Goal: Information Seeking & Learning: Learn about a topic

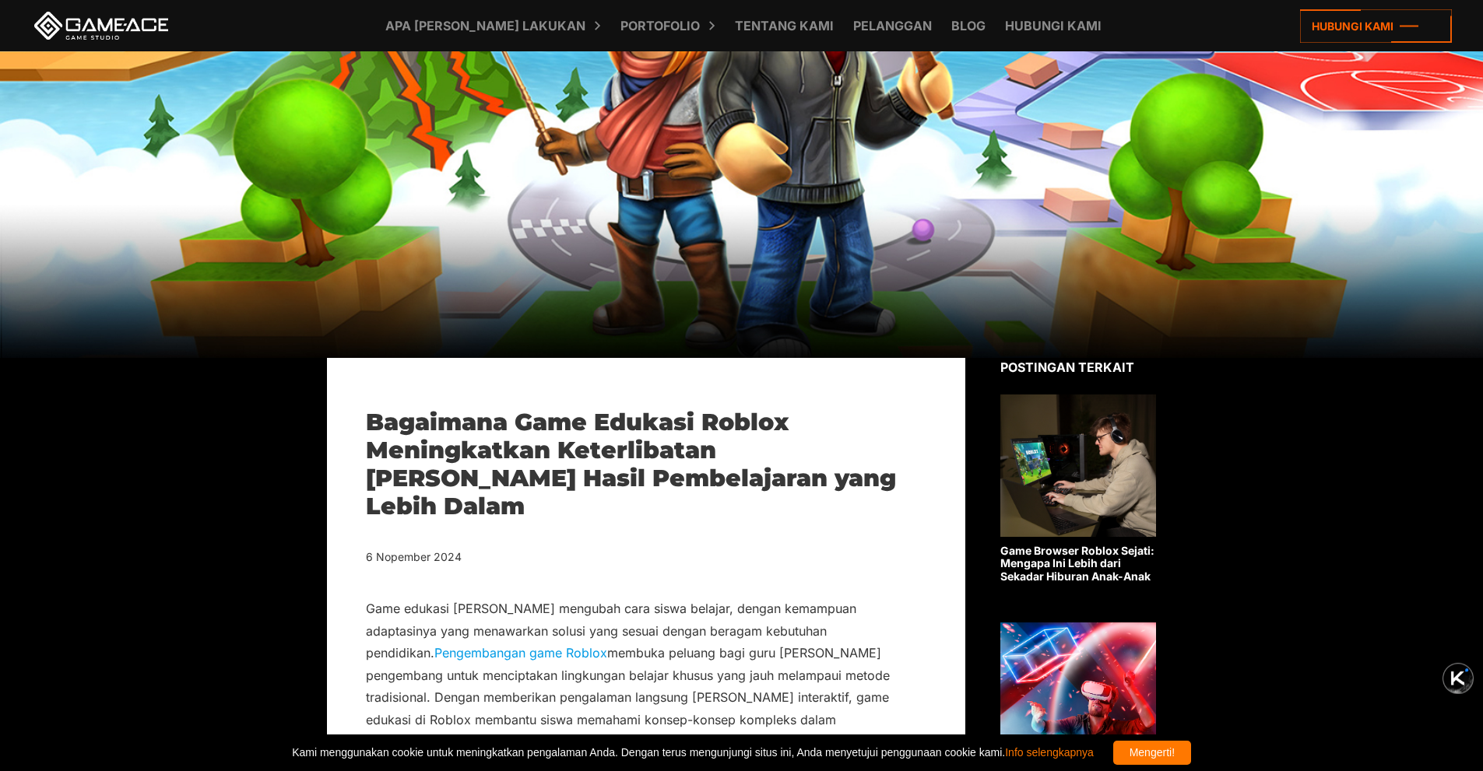
scroll to position [180, 0]
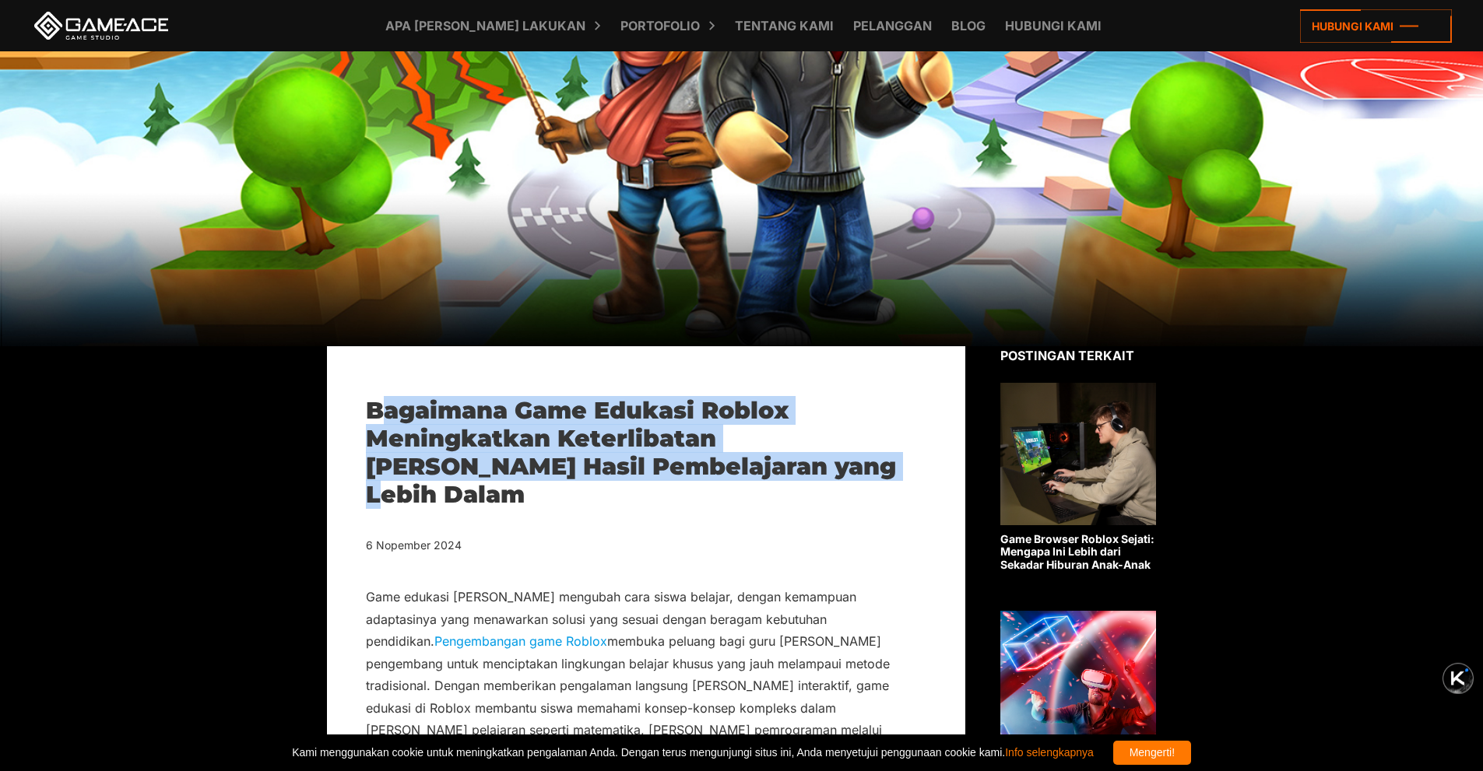
drag, startPoint x: 787, startPoint y: 473, endPoint x: 375, endPoint y: 409, distance: 416.6
click at [375, 409] on h1 "Bagaimana Game Edukasi Roblox Meningkatkan Keterlibatan [PERSON_NAME] Hasil Pem…" at bounding box center [646, 453] width 560 height 112
click at [375, 409] on font "Bagaimana Game Edukasi Roblox Meningkatkan Keterlibatan [PERSON_NAME] Hasil Pem…" at bounding box center [631, 452] width 530 height 113
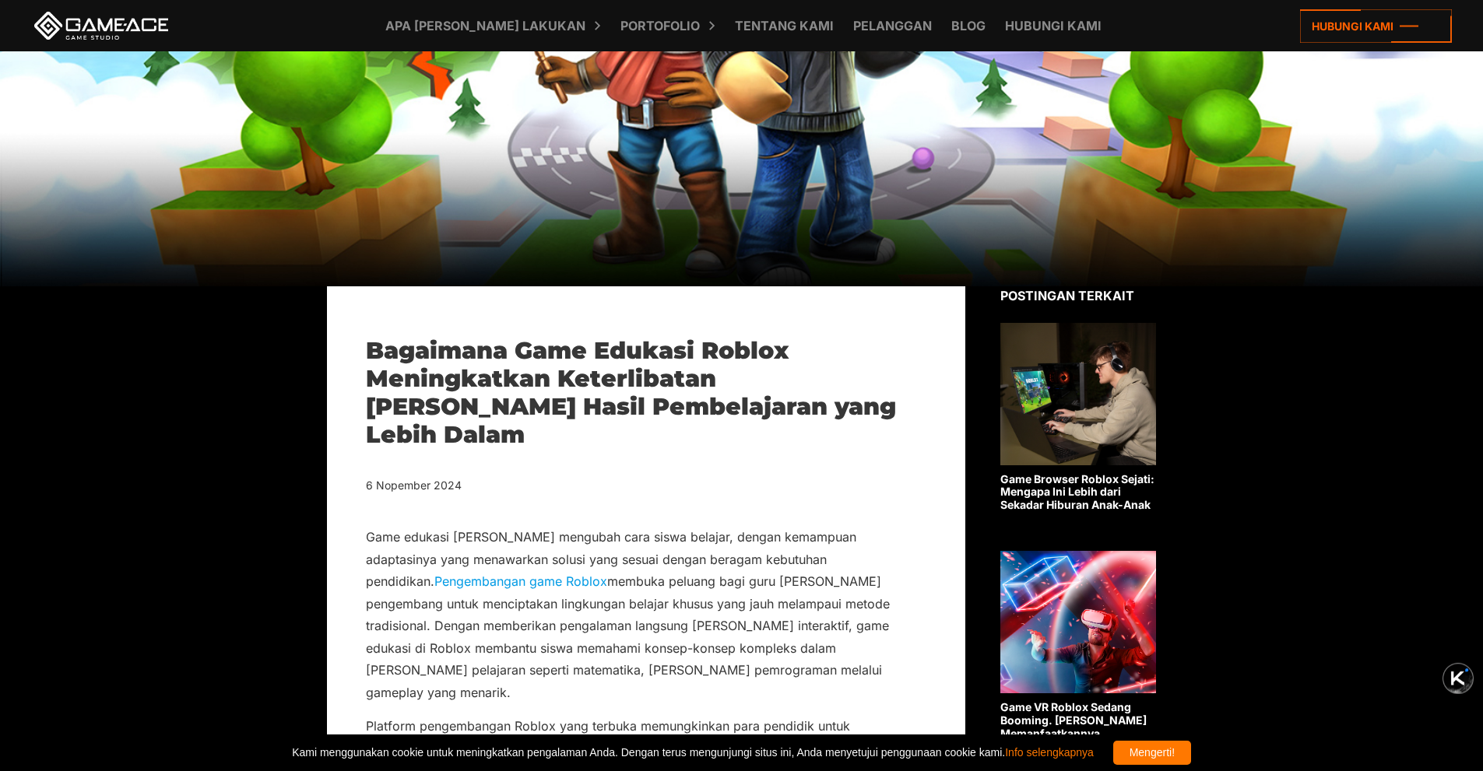
scroll to position [248, 0]
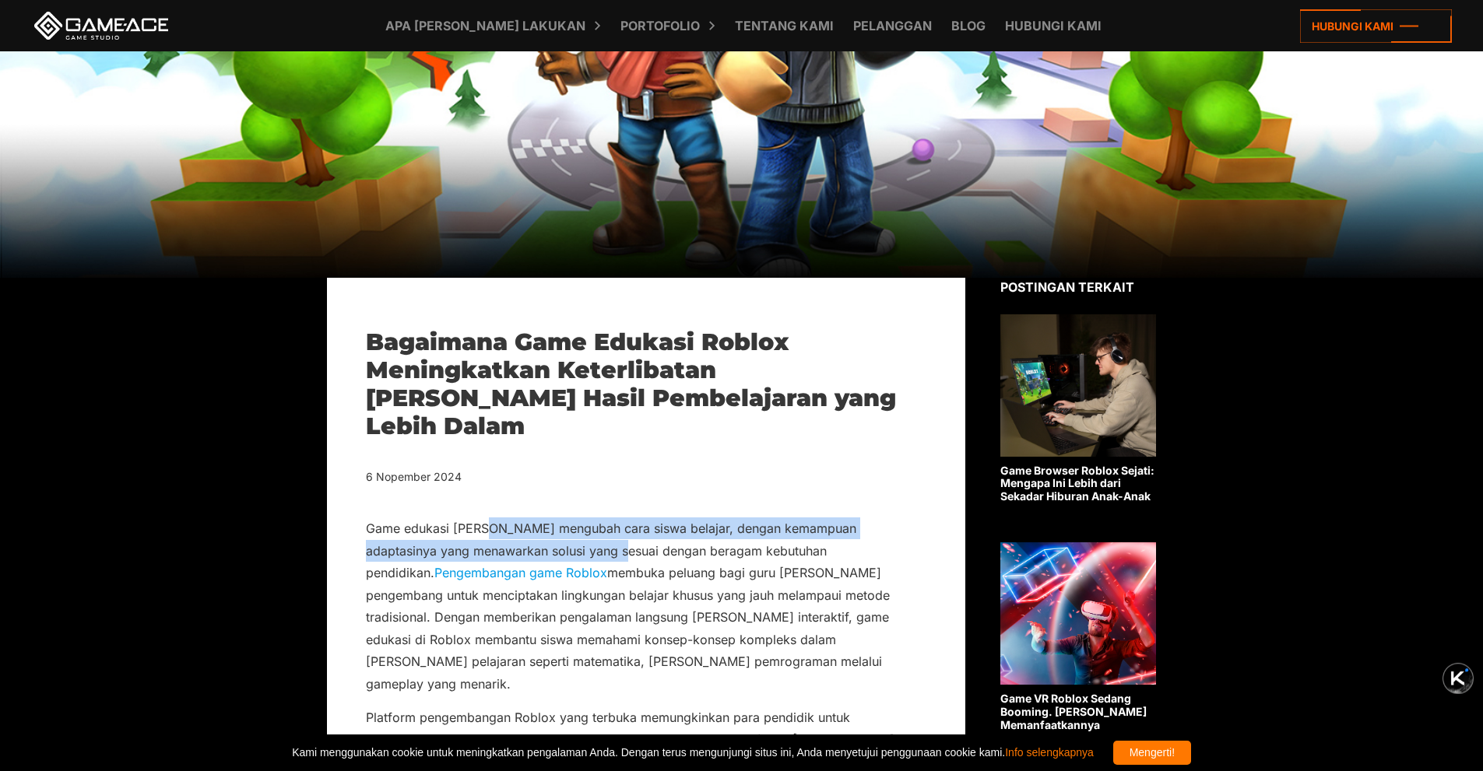
drag, startPoint x: 484, startPoint y: 494, endPoint x: 577, endPoint y: 523, distance: 97.0
click at [577, 523] on font "Game edukasi [PERSON_NAME] mengubah cara siswa belajar, dengan kemampuan adapta…" at bounding box center [611, 551] width 490 height 60
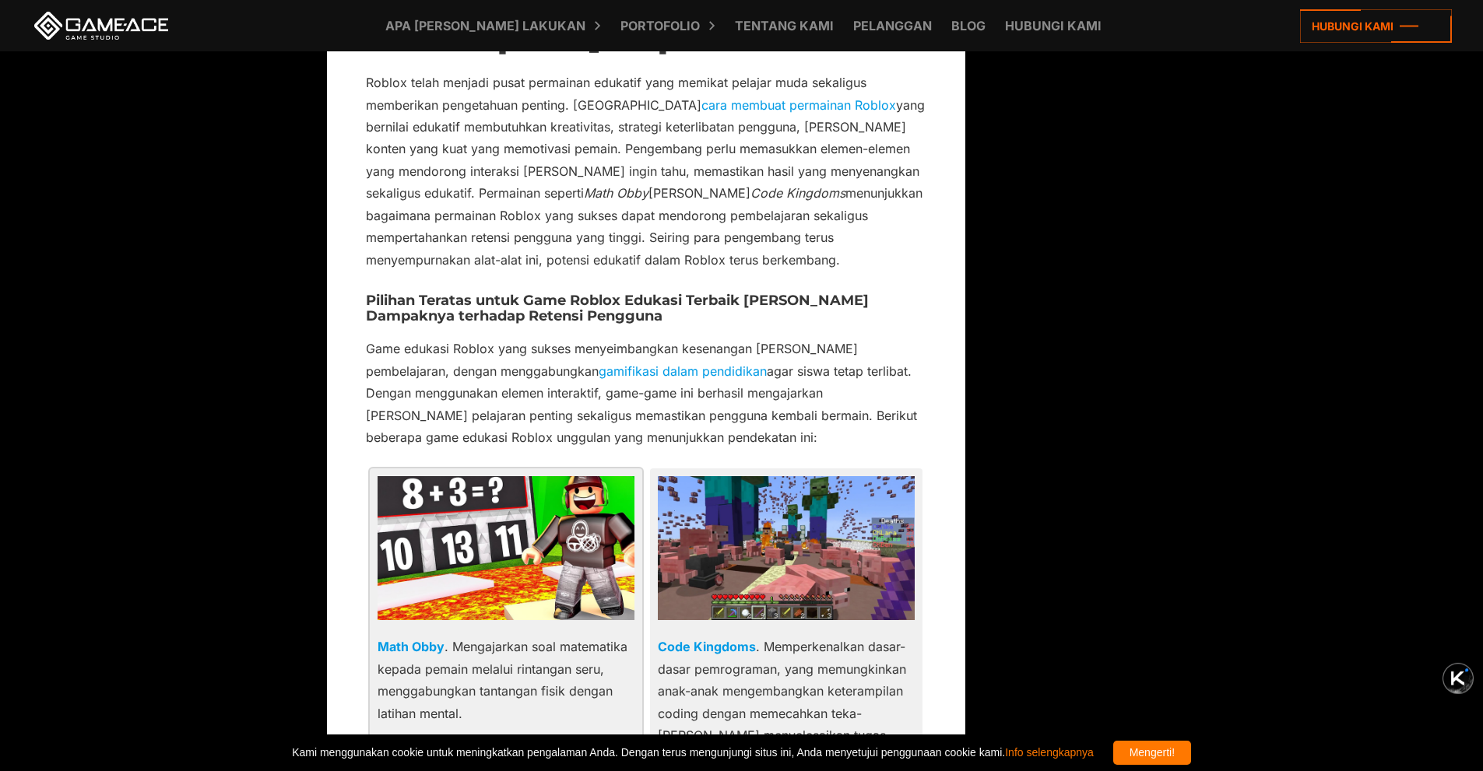
scroll to position [3159, 0]
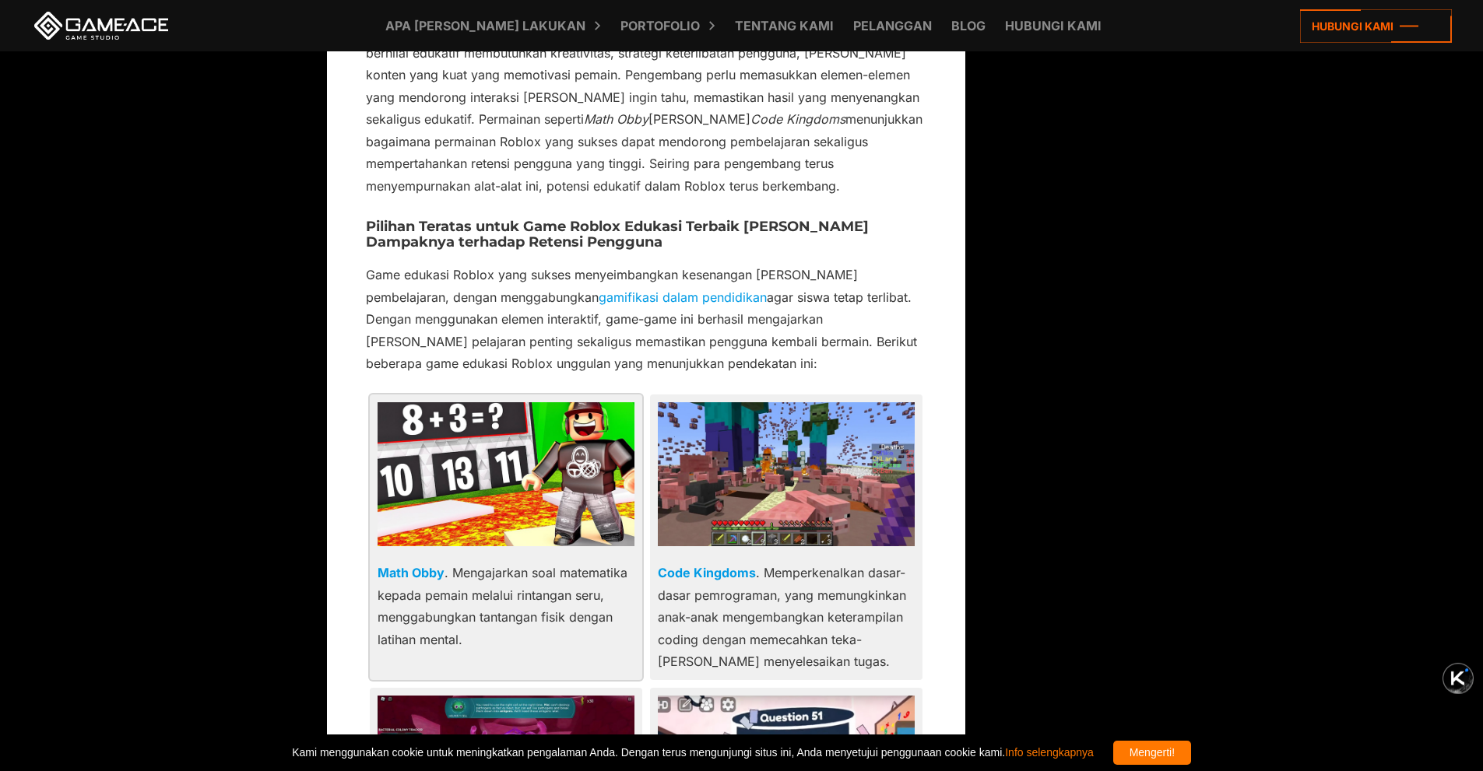
drag, startPoint x: 473, startPoint y: 395, endPoint x: 537, endPoint y: 450, distance: 85.0
click at [537, 562] on p "Math Obby . Mengajarkan soal matematika kepada pemain melalui rintangan seru, m…" at bounding box center [506, 606] width 257 height 89
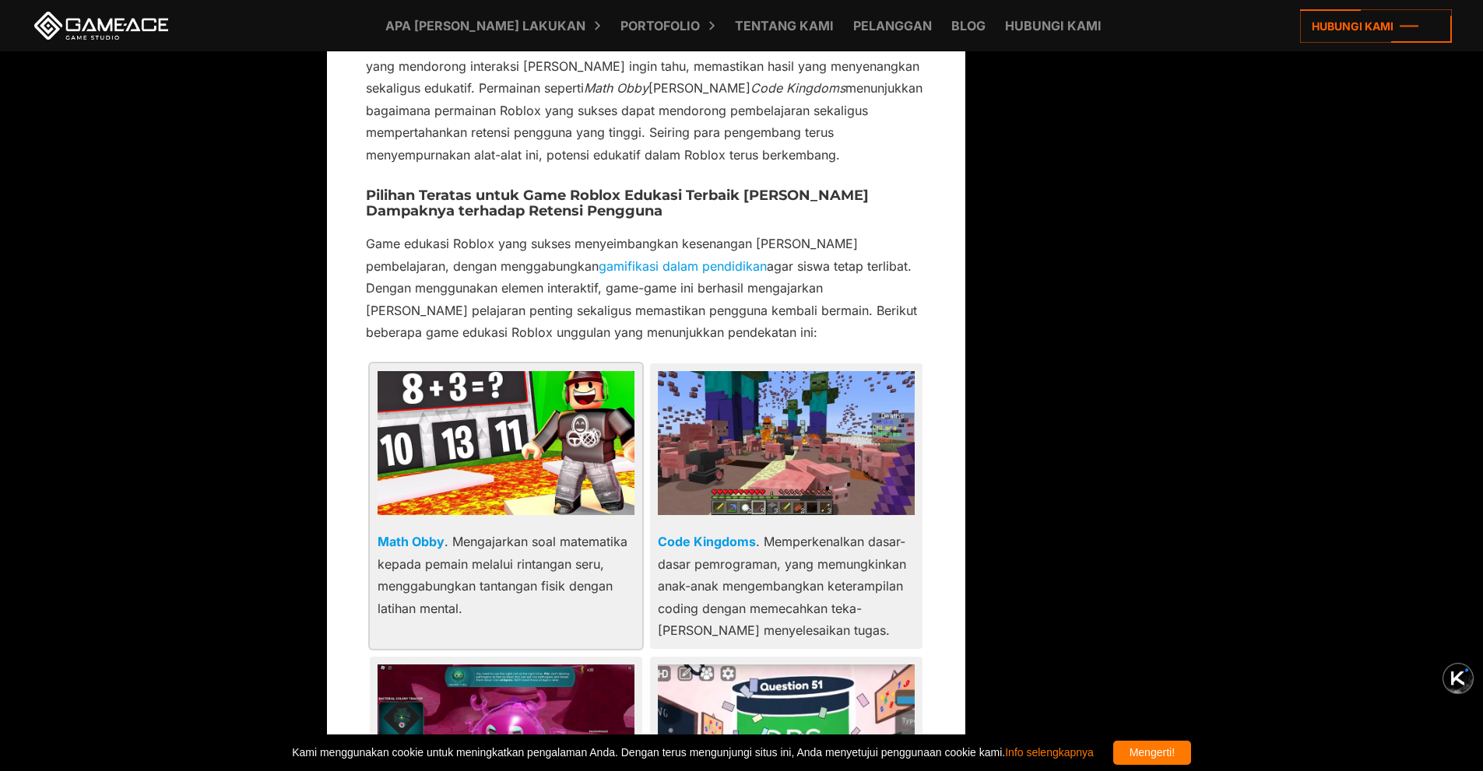
scroll to position [3191, 0]
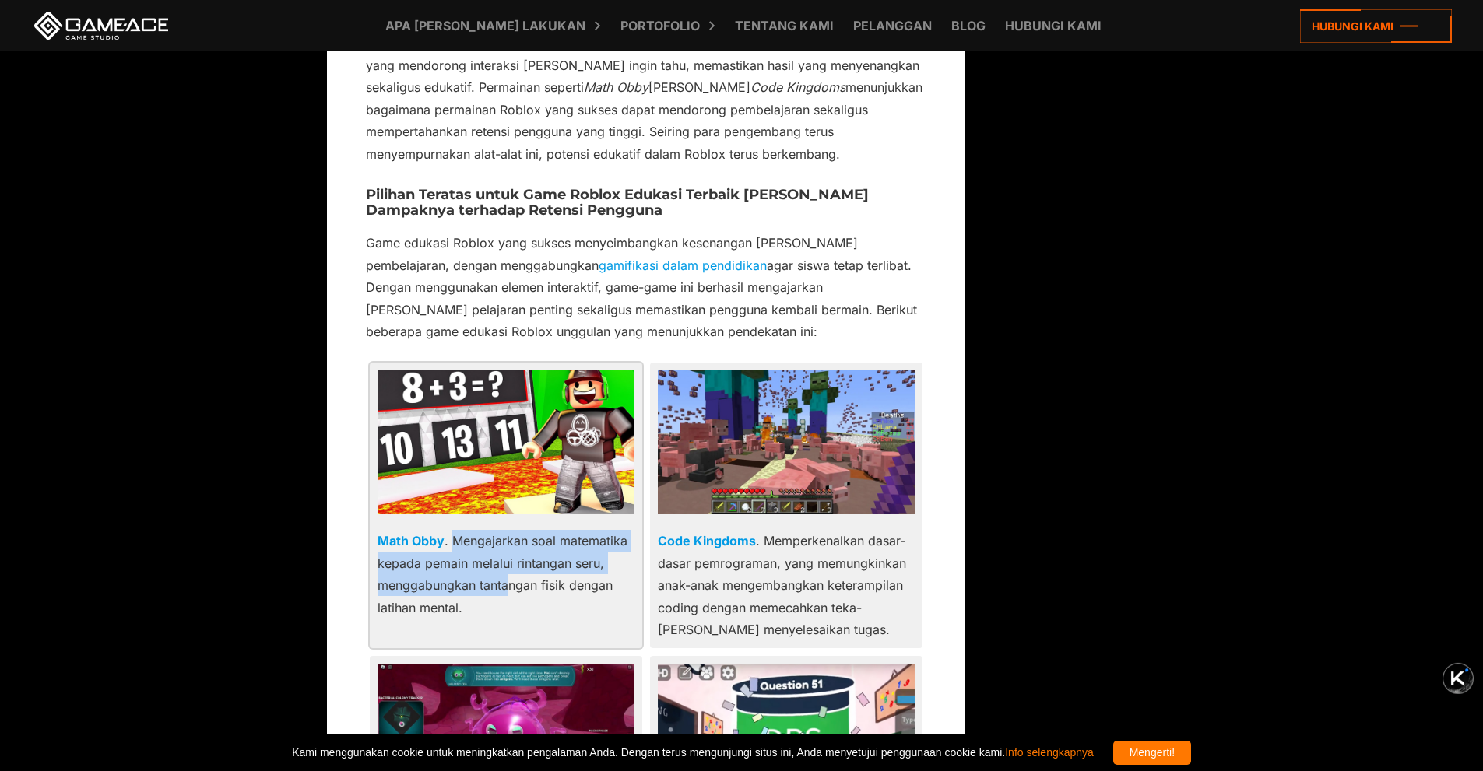
drag, startPoint x: 452, startPoint y: 359, endPoint x: 501, endPoint y: 413, distance: 73.3
click at [501, 530] on p "Math Obby . Mengajarkan soal matematika kepada pemain melalui rintangan seru, m…" at bounding box center [506, 574] width 257 height 89
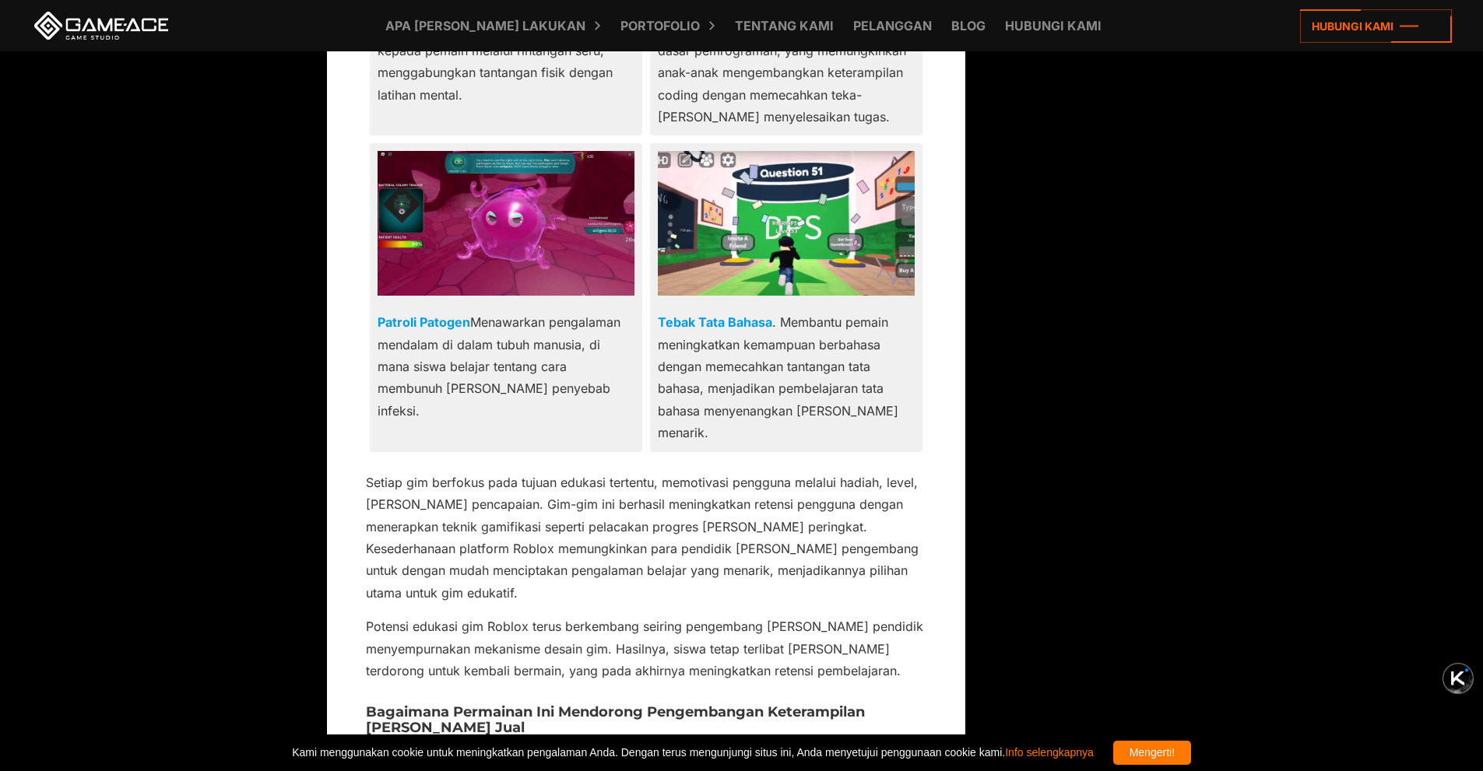
scroll to position [3705, 0]
drag, startPoint x: 592, startPoint y: 361, endPoint x: 713, endPoint y: 361, distance: 121.4
click at [713, 474] on font "Setiap gim berfokus pada tujuan edukasi tertentu, memotivasi pengguna melalui h…" at bounding box center [642, 537] width 553 height 126
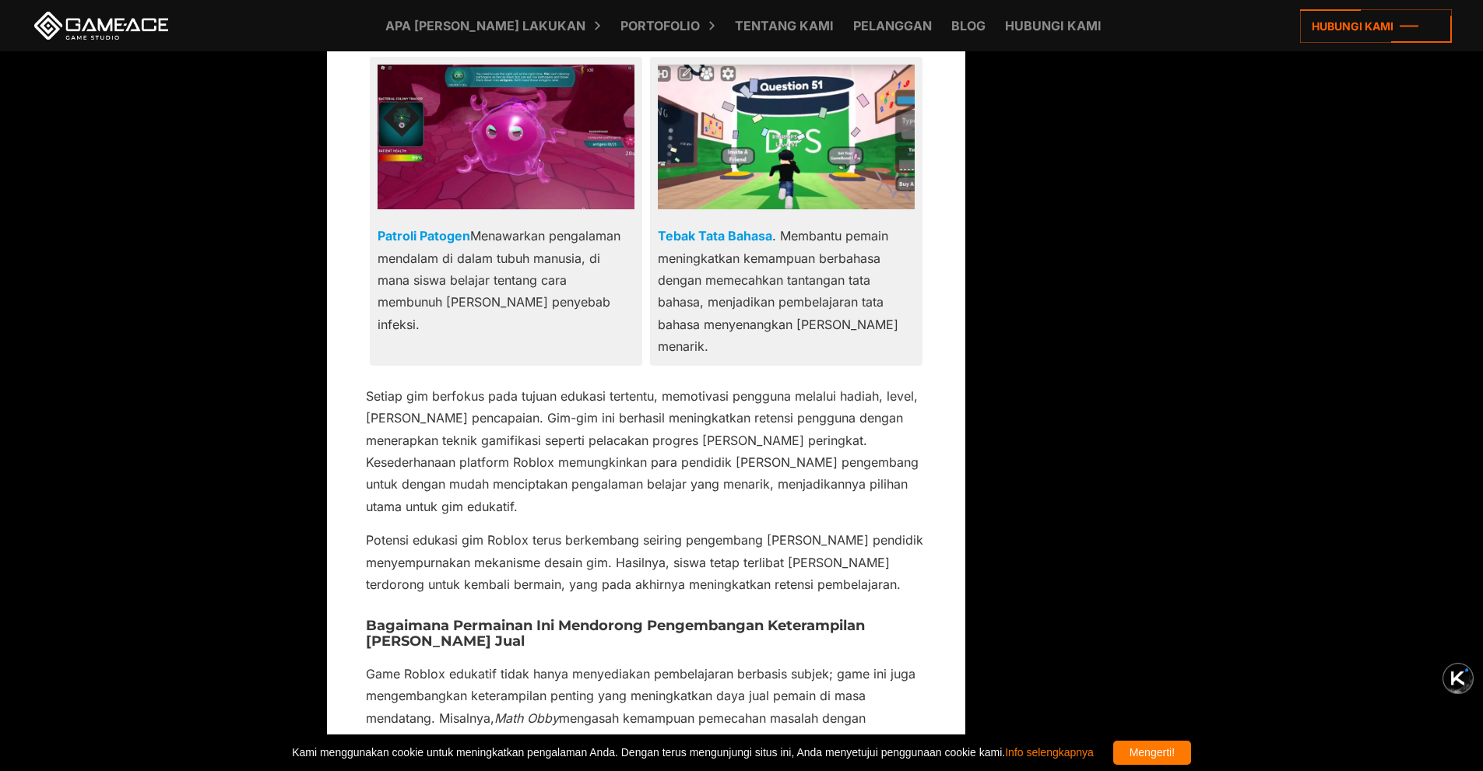
scroll to position [3791, 0]
drag, startPoint x: 613, startPoint y: 318, endPoint x: 752, endPoint y: 328, distance: 138.9
click at [752, 532] on font "Potensi edukasi gim Roblox terus berkembang seiring pengembang [PERSON_NAME] pe…" at bounding box center [644, 562] width 557 height 60
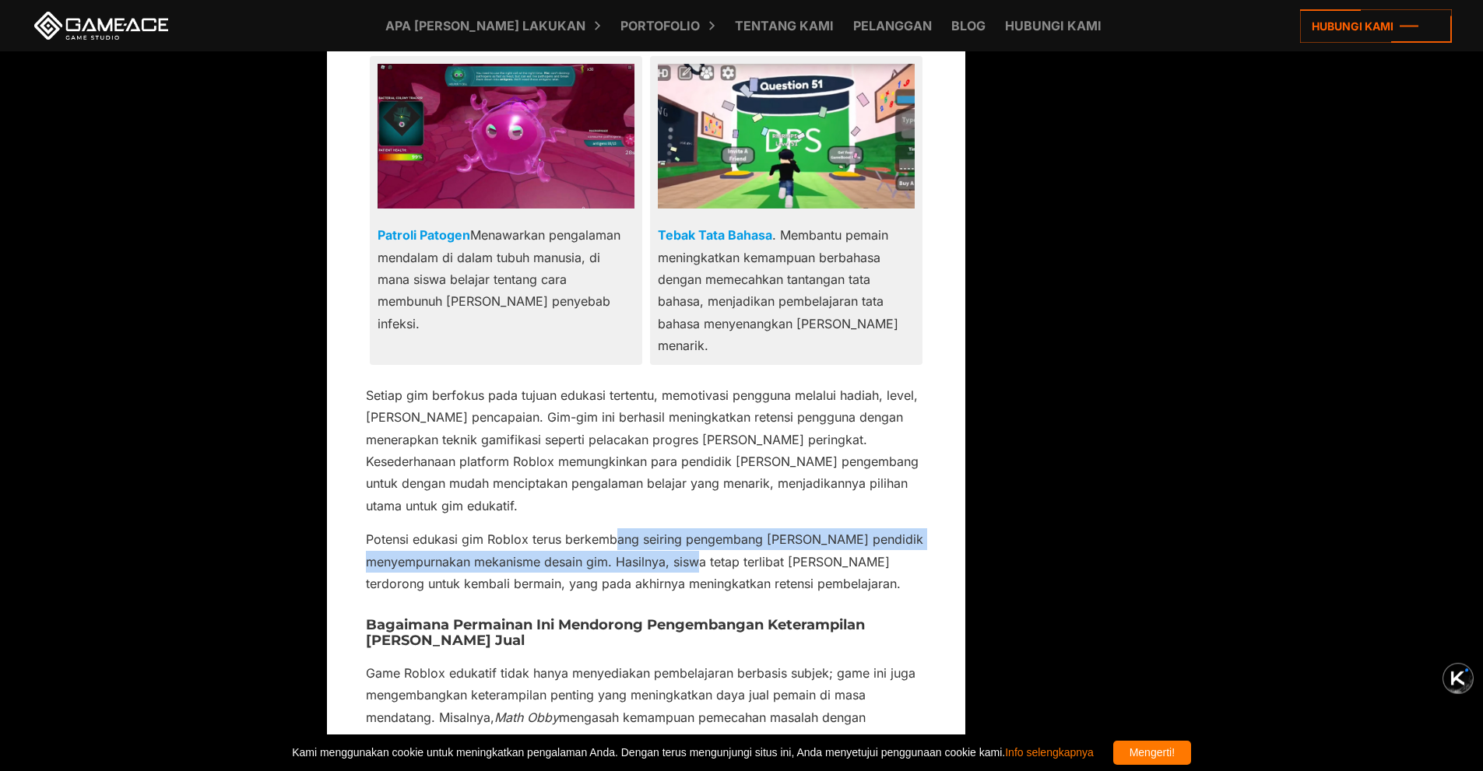
click at [752, 532] on font "Potensi edukasi gim Roblox terus berkembang seiring pengembang [PERSON_NAME] pe…" at bounding box center [644, 562] width 557 height 60
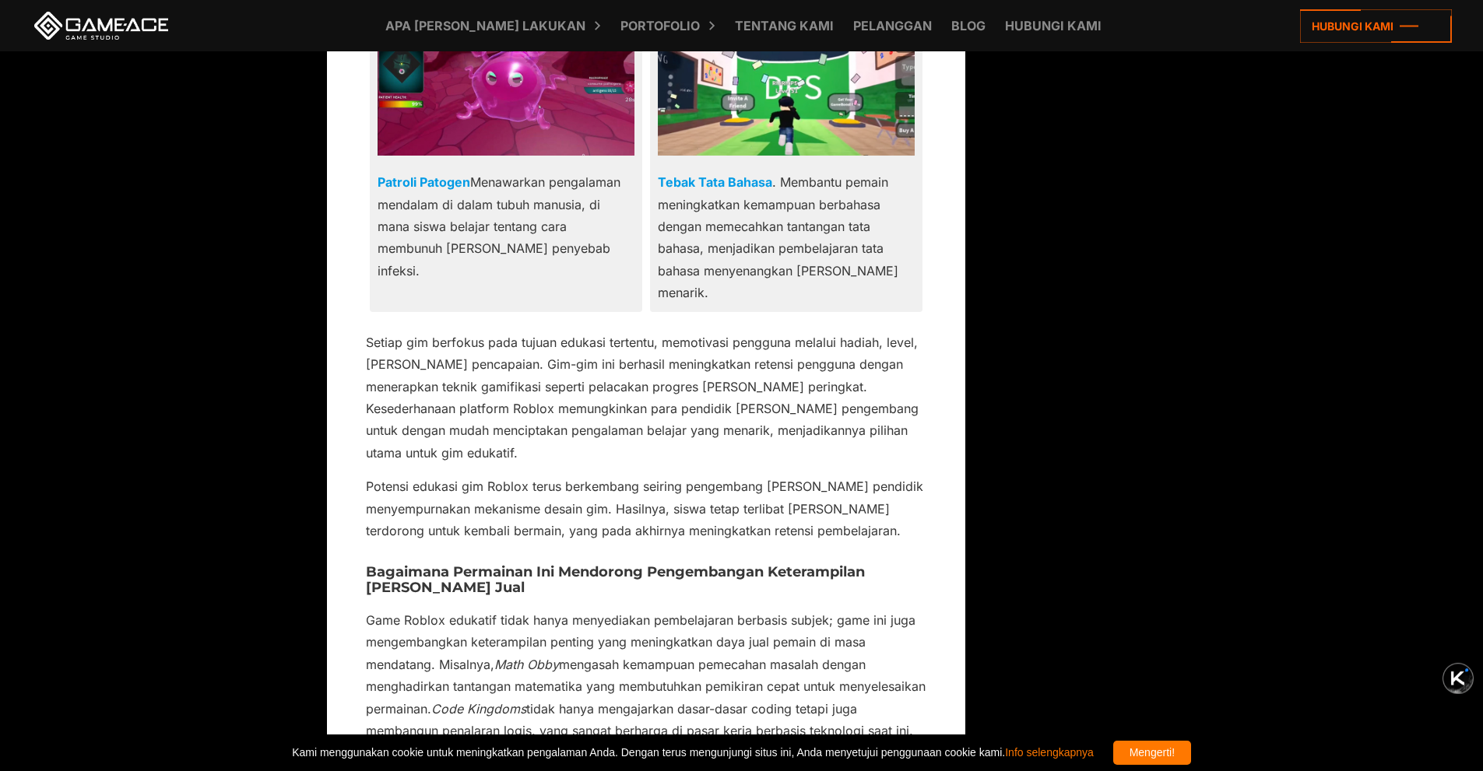
scroll to position [3845, 0]
drag, startPoint x: 673, startPoint y: 346, endPoint x: 743, endPoint y: 352, distance: 71.0
click at [743, 563] on font "Bagaimana Permainan Ini Mendorong Pengembangan Keterampilan [PERSON_NAME] Jual" at bounding box center [615, 579] width 499 height 33
drag, startPoint x: 640, startPoint y: 430, endPoint x: 757, endPoint y: 440, distance: 117.2
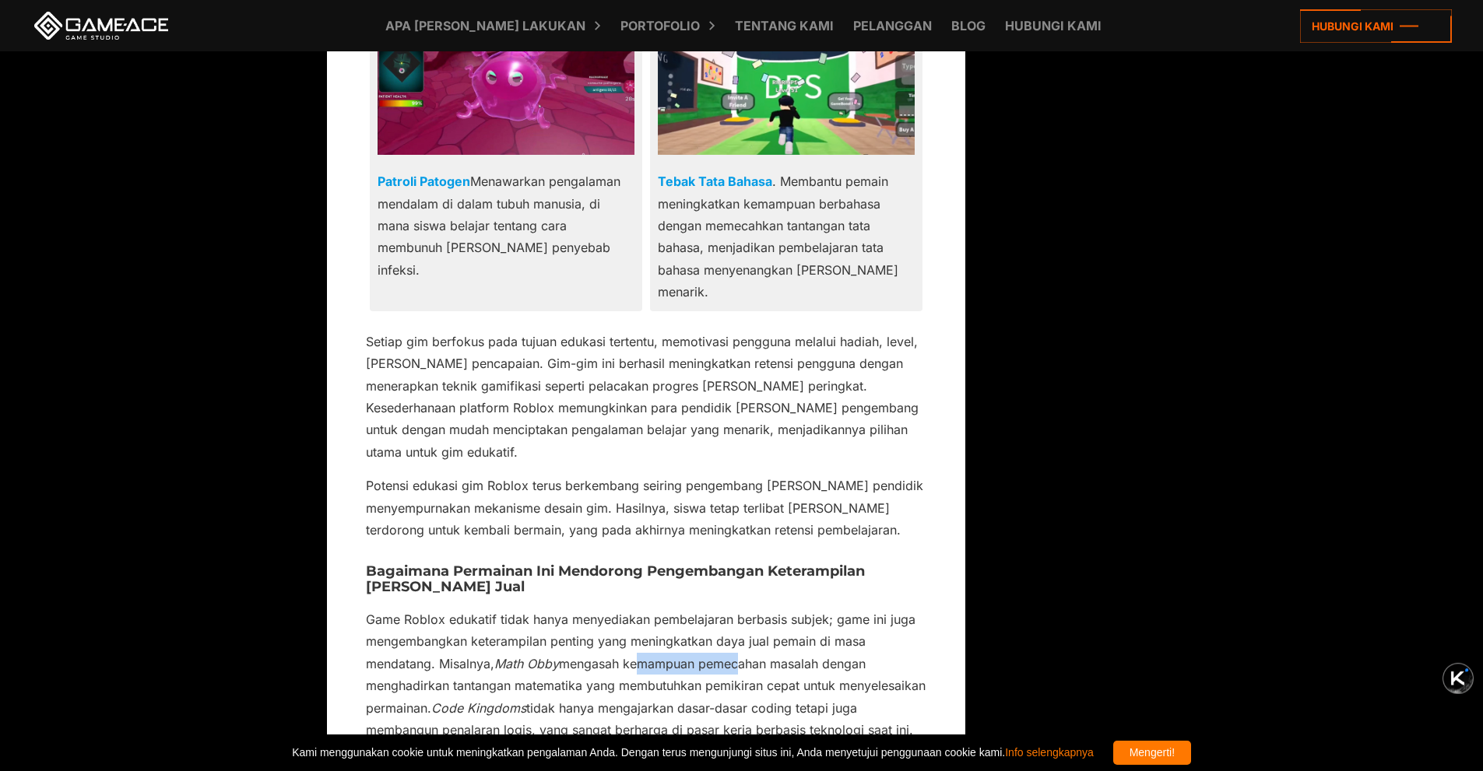
click at [757, 656] on font "mengasah kemampuan pemecahan masalah dengan menghadirkan tantangan matematika y…" at bounding box center [646, 686] width 560 height 60
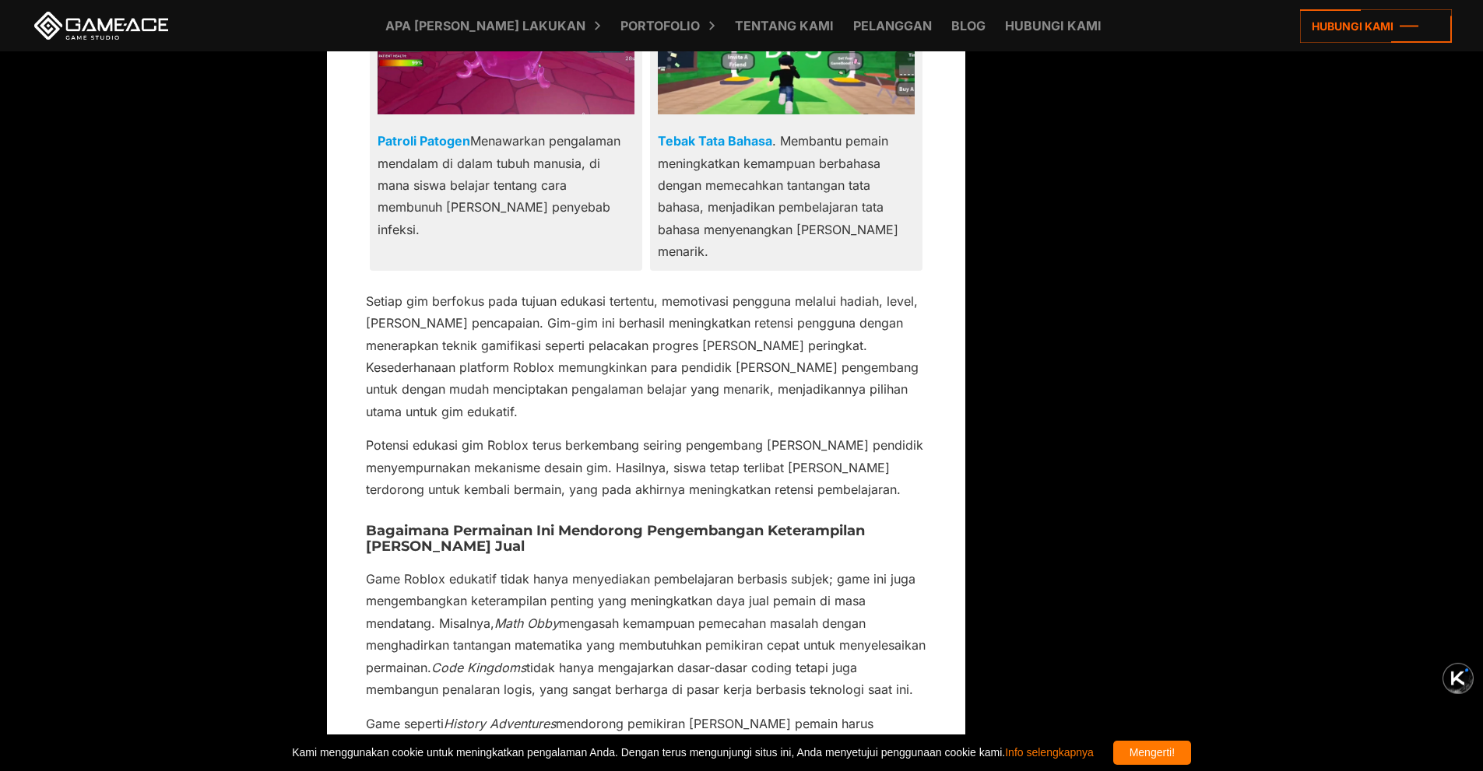
scroll to position [3888, 0]
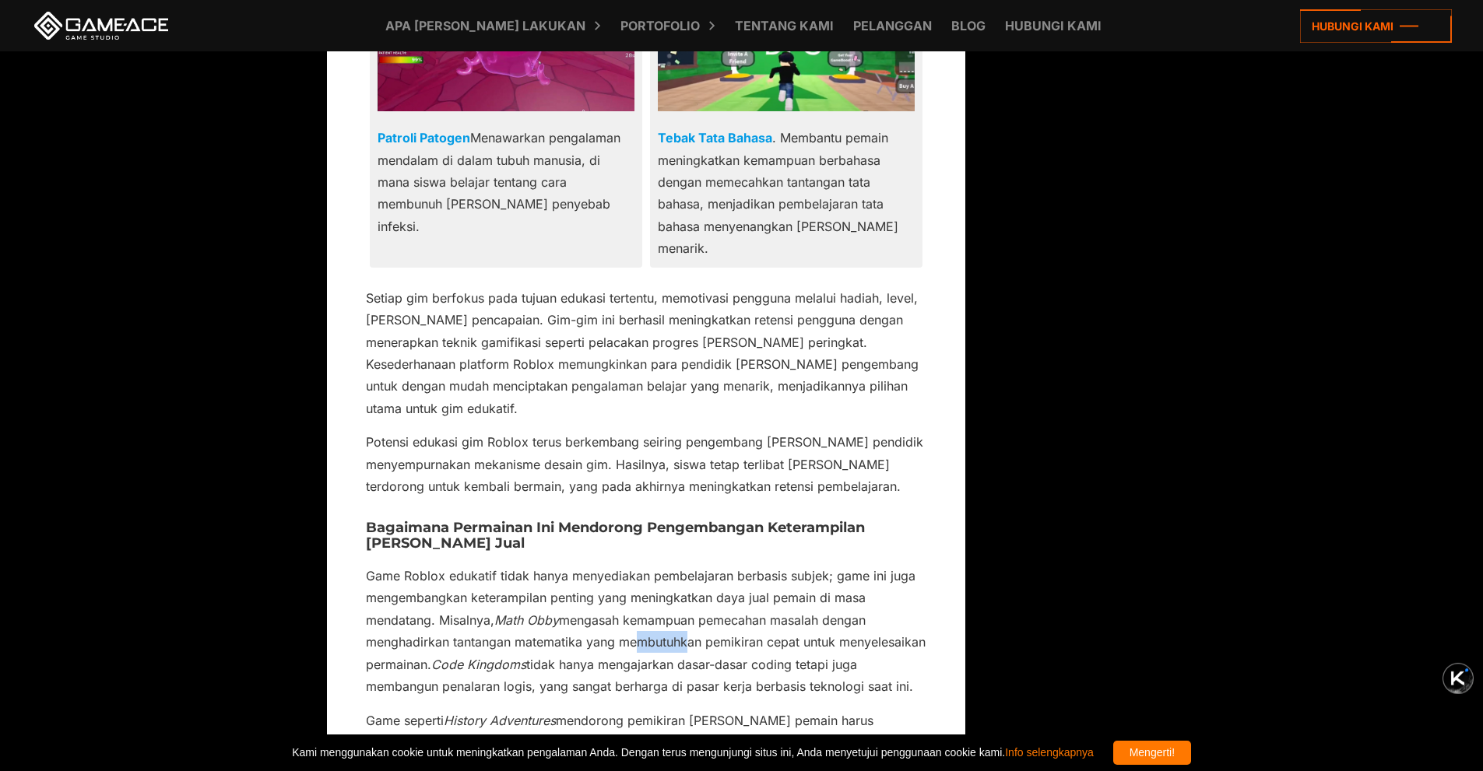
drag, startPoint x: 633, startPoint y: 416, endPoint x: 708, endPoint y: 425, distance: 75.2
click at [708, 565] on p "Game Roblox edukatif tidak hanya menyediakan pembelajaran berbasis subjek; game…" at bounding box center [646, 631] width 560 height 133
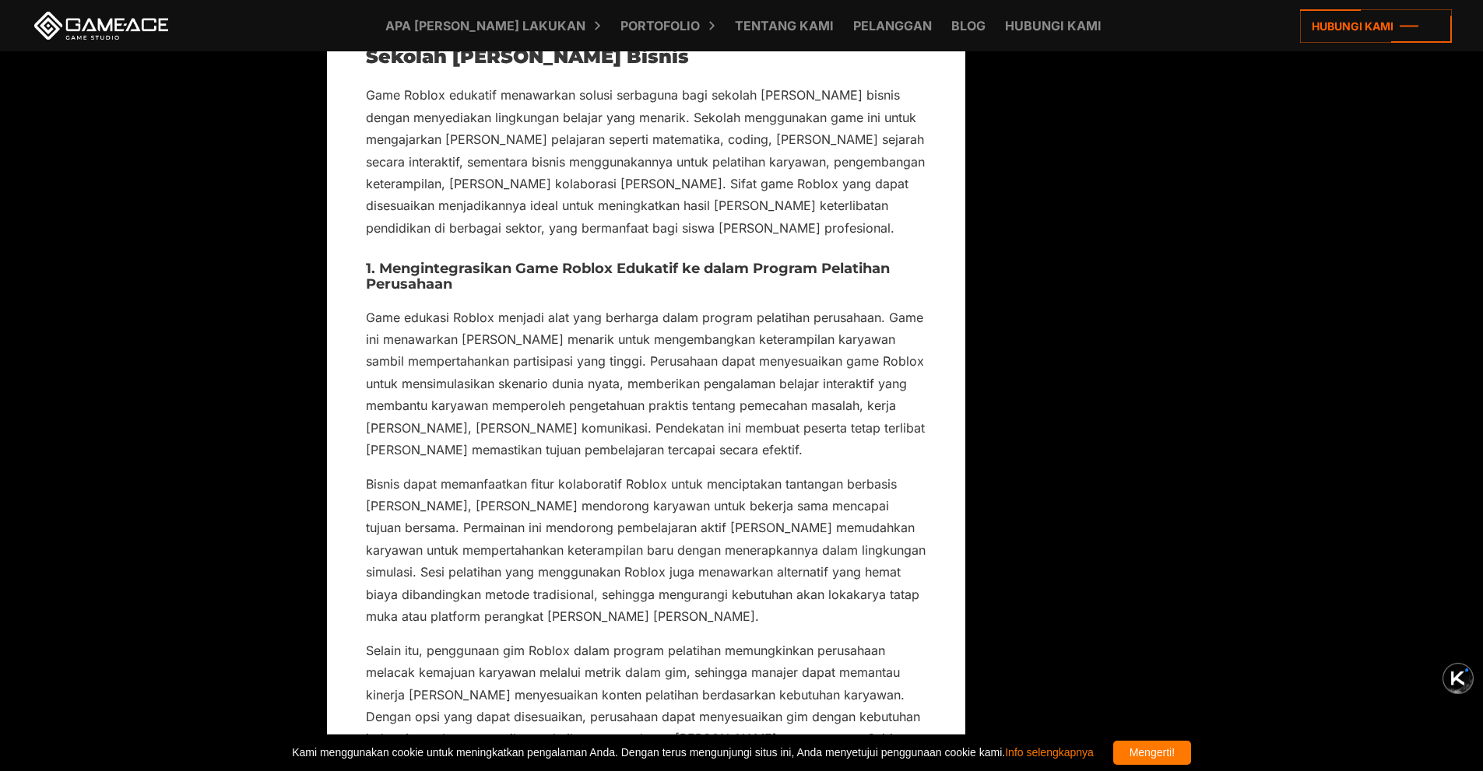
scroll to position [6660, 0]
drag, startPoint x: 589, startPoint y: 461, endPoint x: 658, endPoint y: 449, distance: 69.5
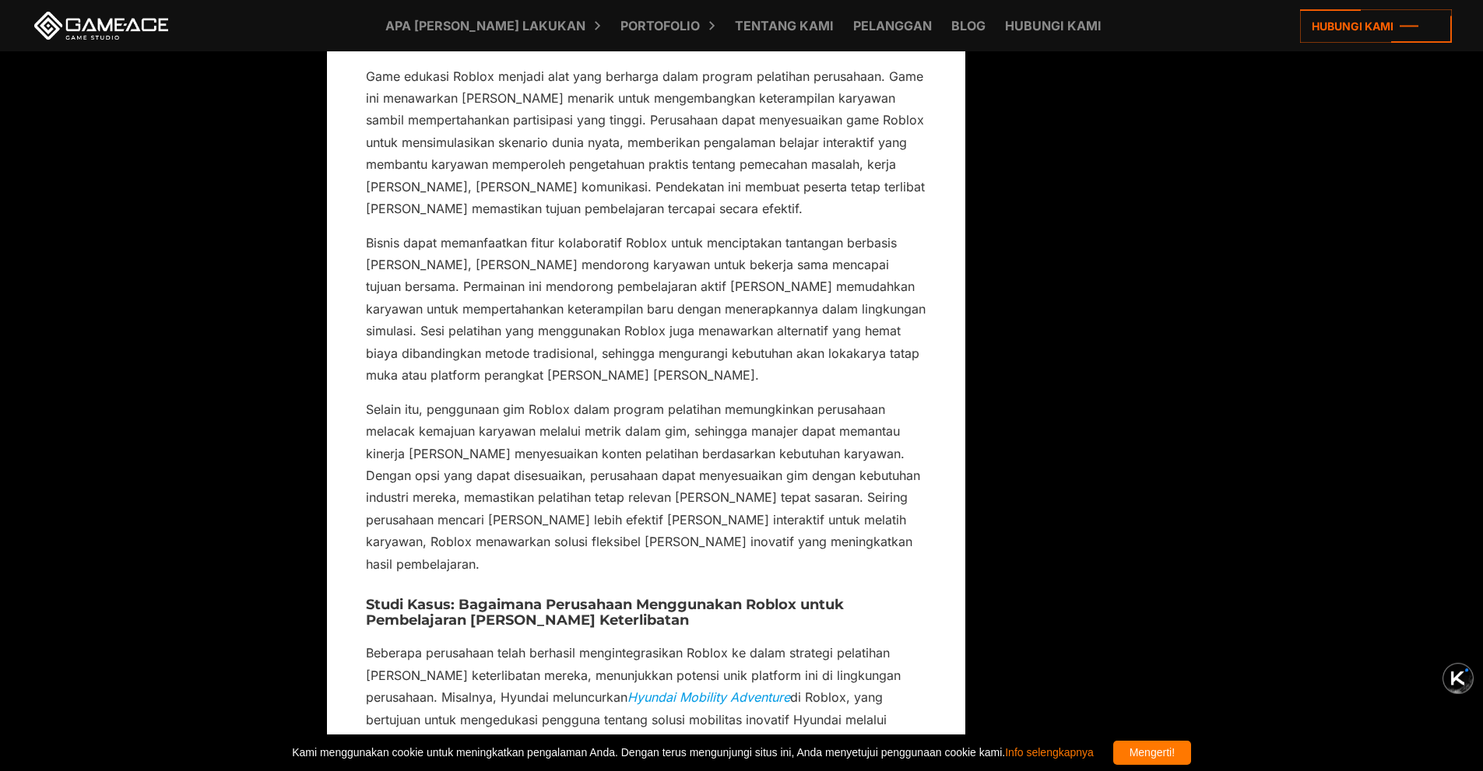
scroll to position [6902, 0]
click at [799, 689] on font "di Roblox, yang bertujuan untuk mengedukasi pengguna tentang solusi mobilitas i…" at bounding box center [642, 741] width 552 height 104
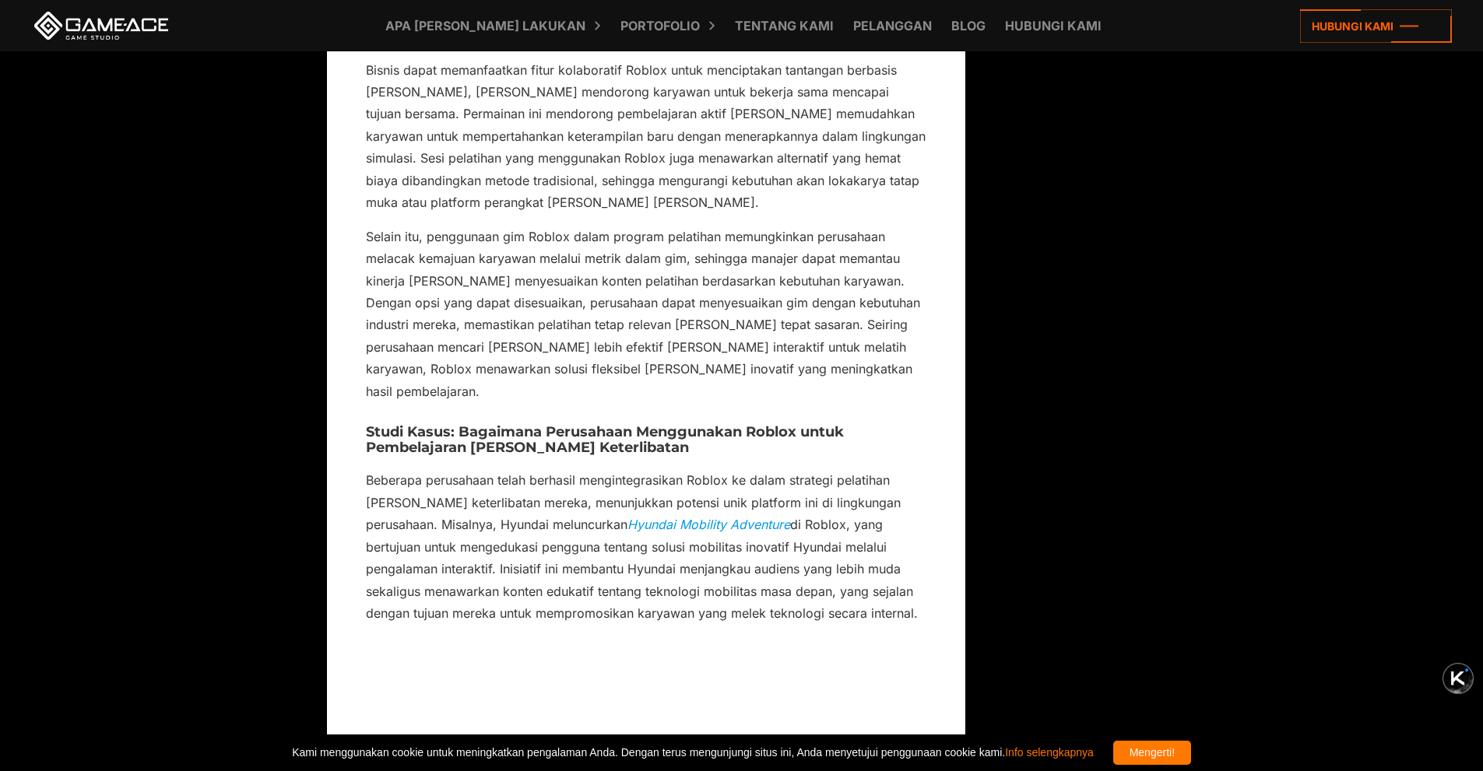
scroll to position [7073, 0]
